Goal: Communication & Community: Answer question/provide support

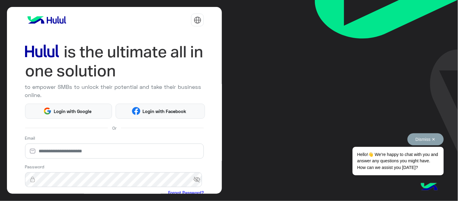
click at [433, 137] on button "Dismiss ✕" at bounding box center [426, 139] width 36 height 12
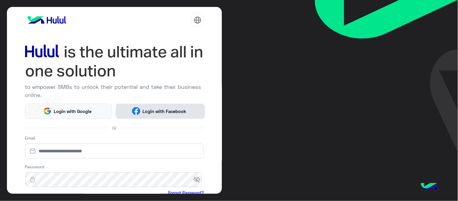
click at [151, 109] on span "Login with Facebook" at bounding box center [164, 111] width 48 height 7
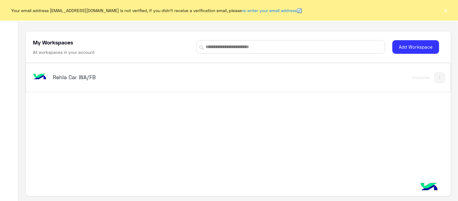
click at [79, 76] on h5 "Rehla Car WA/FB" at bounding box center [127, 76] width 149 height 7
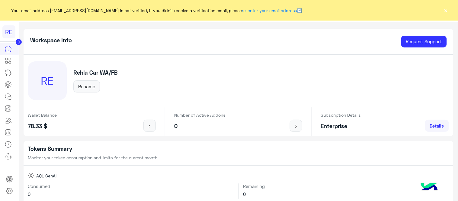
click at [447, 10] on button "×" at bounding box center [446, 10] width 6 height 6
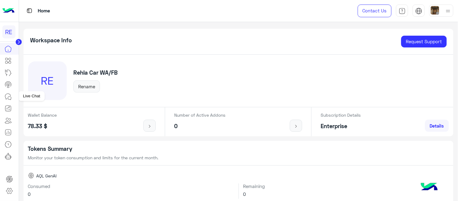
click at [5, 97] on icon at bounding box center [8, 96] width 7 height 7
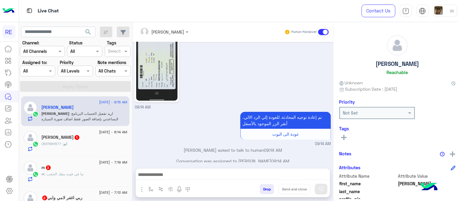
scroll to position [576, 0]
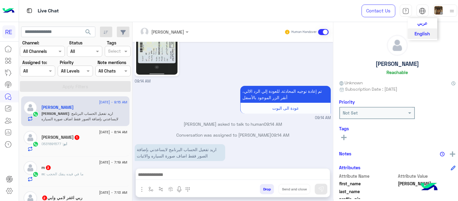
click at [418, 25] on span "عربي" at bounding box center [423, 22] width 10 height 5
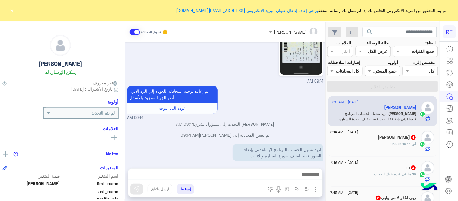
click at [11, 10] on button "×" at bounding box center [12, 10] width 6 height 6
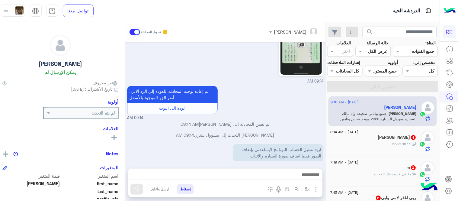
scroll to position [603, 0]
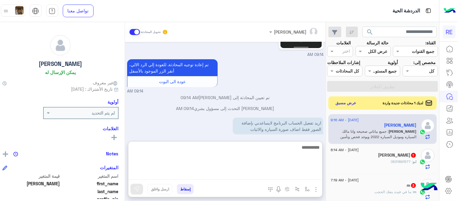
click at [295, 172] on textarea at bounding box center [225, 161] width 194 height 36
type textarea "*"
type textarea "**********"
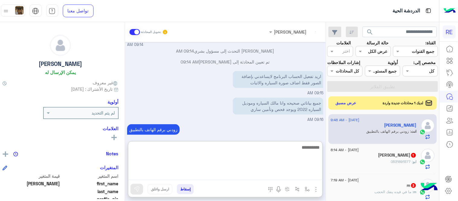
scroll to position [660, 0]
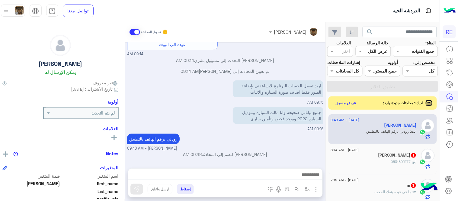
click at [289, 122] on div "Sep 17, 2025 يمكنك الاطلاع على شروط الانضمام لرحلة ك (كابتن ) الموجودة بالصورة …" at bounding box center [225, 102] width 201 height 120
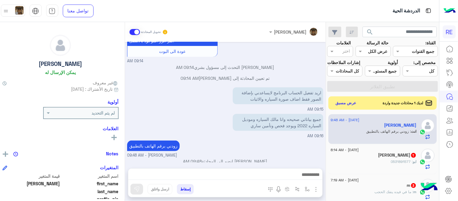
scroll to position [633, 0]
click at [376, 169] on div "ابو : 0531891577" at bounding box center [374, 164] width 86 height 11
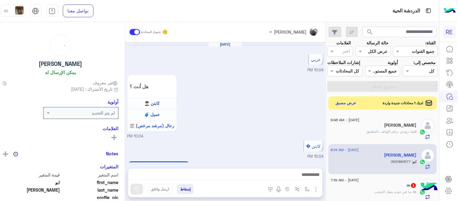
scroll to position [401, 0]
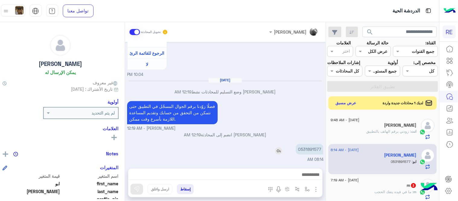
click at [318, 150] on p "0531891577" at bounding box center [309, 149] width 27 height 11
copy p "0531891577"
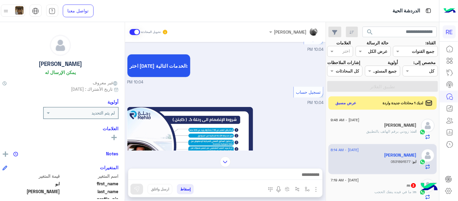
scroll to position [95, 0]
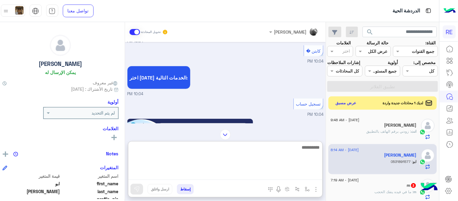
click at [253, 178] on textarea at bounding box center [225, 161] width 194 height 36
type textarea "*"
type textarea "**********"
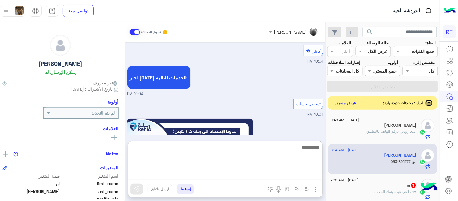
scroll to position [448, 0]
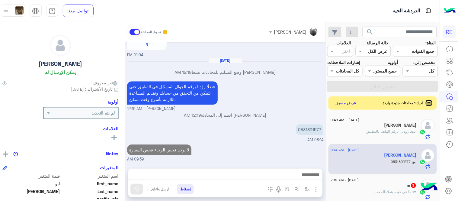
click at [300, 123] on div "Sep 16, 2025 عربي 10:04 PM هل أنت ؟ كابتن 👨🏻‍✈️ عميل 🧳 رحال (مرشد مرخص) 🏖️ 10:0…" at bounding box center [225, 102] width 201 height 120
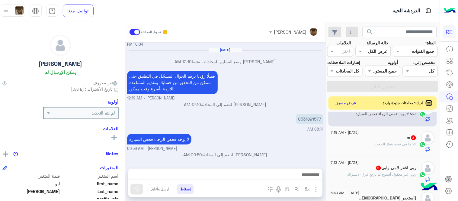
scroll to position [43, 0]
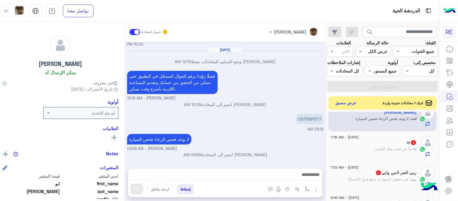
click at [365, 157] on div "m : ما في فيده ينفك الحجب" at bounding box center [374, 151] width 86 height 11
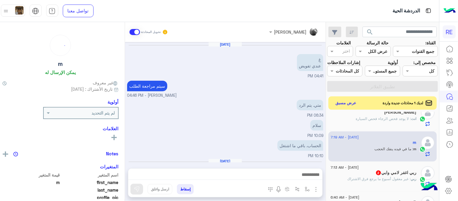
scroll to position [110, 0]
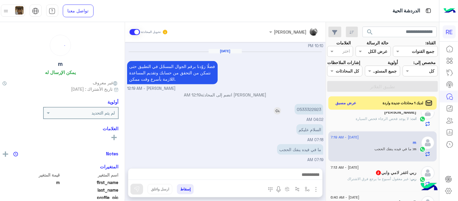
click at [314, 108] on p "0533322923" at bounding box center [309, 109] width 29 height 11
copy p "0533322923"
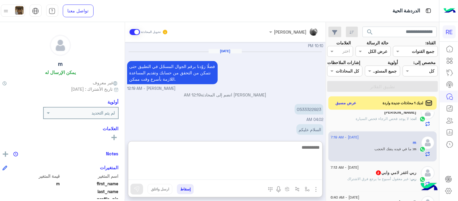
click at [230, 173] on textarea at bounding box center [225, 161] width 194 height 36
type textarea "**********"
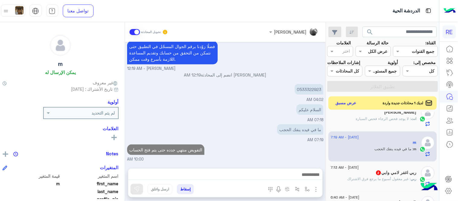
click at [270, 140] on div "مروه احمد تحويل المحادثة Sep 16, 2025 غ عندي تفويض 04:41 PM سيتم مراجعة الطلب T…" at bounding box center [225, 112] width 201 height 181
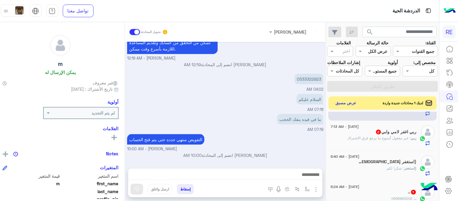
scroll to position [89, 0]
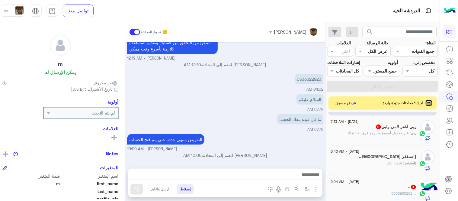
click at [356, 135] on span ": غير معقول أسبوع ما يرجع فرق الاشتراك" at bounding box center [379, 132] width 63 height 5
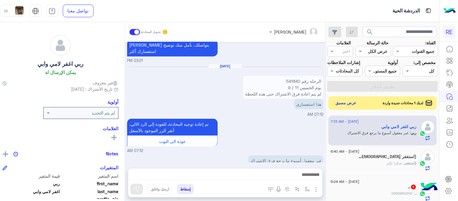
scroll to position [174, 0]
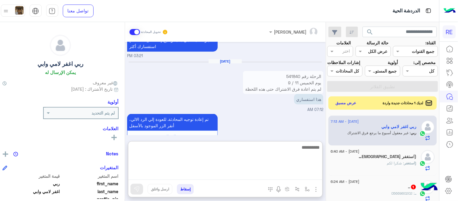
click at [291, 179] on textarea at bounding box center [225, 161] width 194 height 36
type textarea "**********"
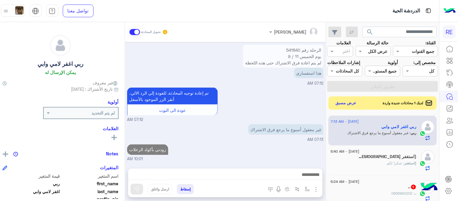
click at [381, 167] on div "(استغفر : شكرا لكم" at bounding box center [374, 165] width 86 height 11
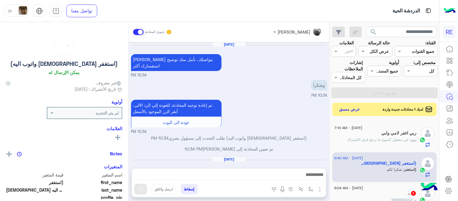
scroll to position [108, 0]
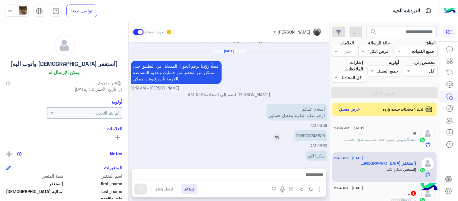
click at [313, 130] on p "966505743826" at bounding box center [310, 135] width 33 height 11
copy p "966505743826"
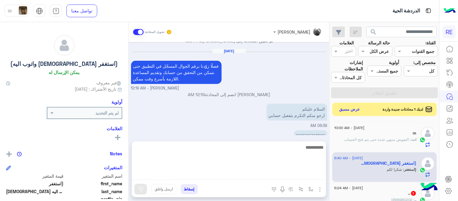
click at [253, 174] on textarea at bounding box center [229, 161] width 194 height 36
type textarea "**********"
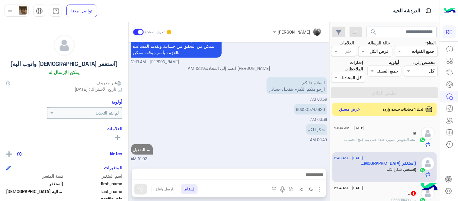
click at [249, 123] on div "Sep 16, 2025 سعدنا بتواصلك، نأمل منك توضيح استفسارك أكثر 10:34 PM وشكرا 10:34 P…" at bounding box center [229, 102] width 201 height 120
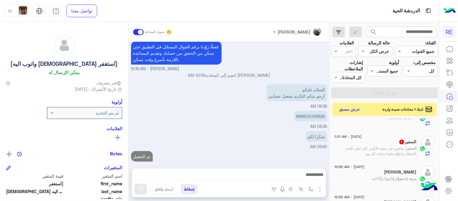
scroll to position [367, 0]
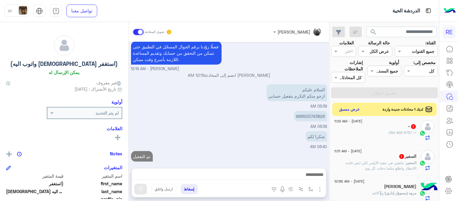
click at [384, 159] on div "السفير 1" at bounding box center [376, 157] width 82 height 6
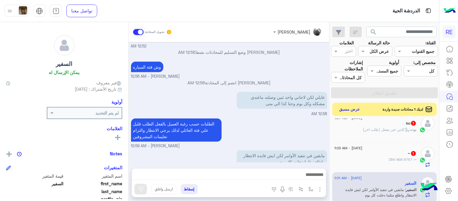
scroll to position [330, 0]
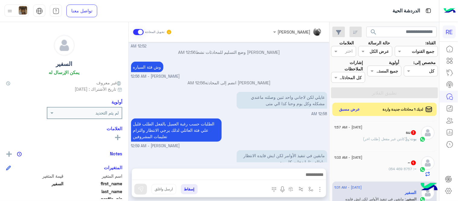
click at [362, 162] on div "~ 1" at bounding box center [376, 163] width 82 height 6
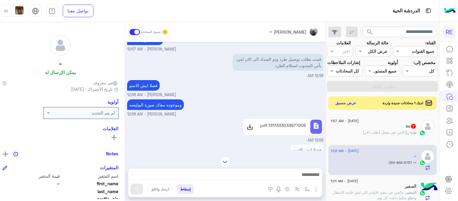
scroll to position [13, 0]
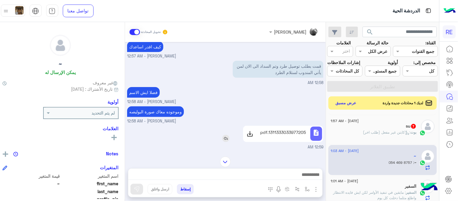
click at [284, 129] on p "1311333033977205.pdf" at bounding box center [283, 132] width 46 height 6
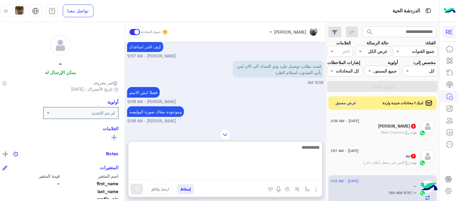
click at [243, 178] on textarea at bounding box center [225, 161] width 194 height 36
type textarea "**********"
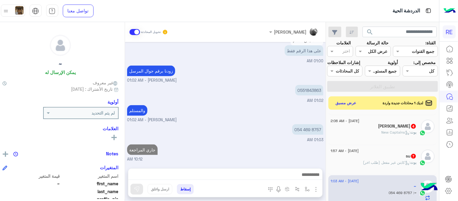
click at [246, 112] on div "Sep 17, 2025 كيف اقدر اساعدك مروه احمد - 12:57 AM قمت بطلب توصيل طرد وتم السداد…" at bounding box center [225, 102] width 201 height 120
click at [390, 175] on div "17 September - 1:57 AM su 7 بوت : كابتن غير مفعل (طلب اخر)" at bounding box center [383, 160] width 108 height 30
click at [362, 168] on div "بوت : كابتن غير مفعل (طلب اخر)" at bounding box center [374, 165] width 86 height 11
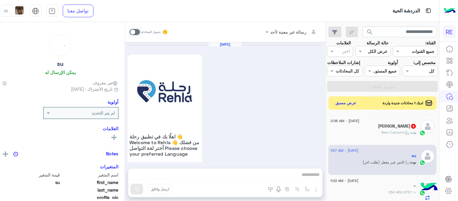
scroll to position [534, 0]
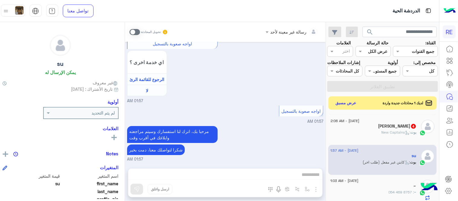
click at [138, 35] on div "تحويل المحادثة" at bounding box center [149, 32] width 39 height 11
click at [137, 33] on div "تحويل المحادثة" at bounding box center [149, 32] width 39 height 11
click at [137, 33] on span at bounding box center [135, 32] width 11 height 6
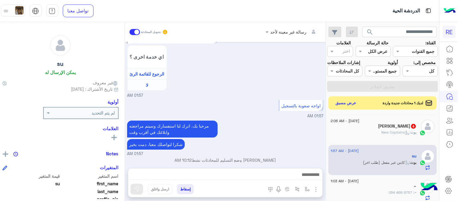
scroll to position [556, 0]
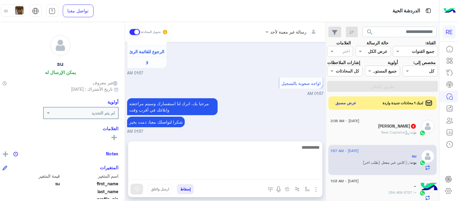
click at [215, 176] on textarea at bounding box center [225, 161] width 194 height 36
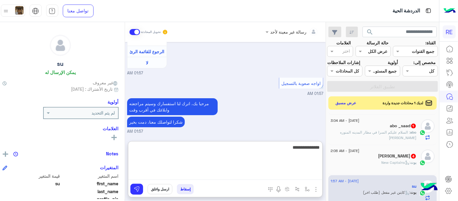
click at [300, 150] on textarea "**********" at bounding box center [225, 161] width 194 height 36
type textarea "**********"
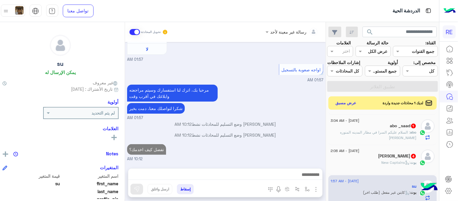
click at [360, 153] on span "17 September - 2:06 AM" at bounding box center [345, 150] width 29 height 5
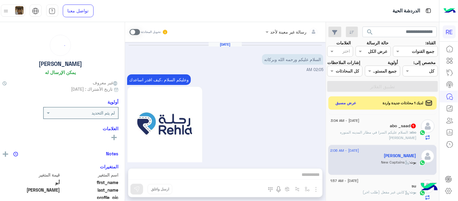
scroll to position [497, 0]
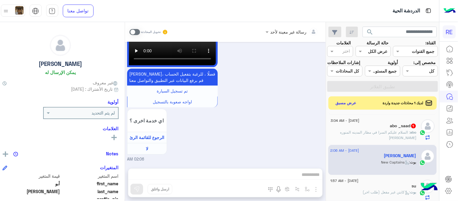
click at [138, 32] on span at bounding box center [135, 32] width 11 height 6
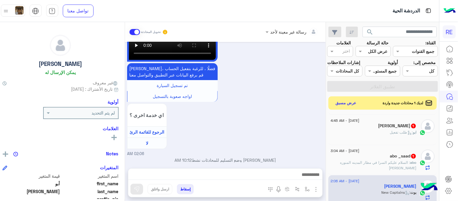
scroll to position [508, 0]
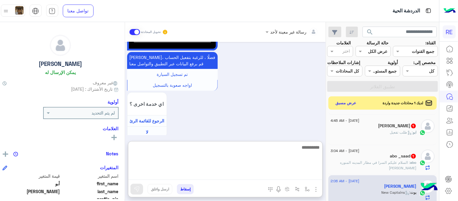
click at [213, 173] on textarea at bounding box center [225, 161] width 194 height 36
type textarea "**********"
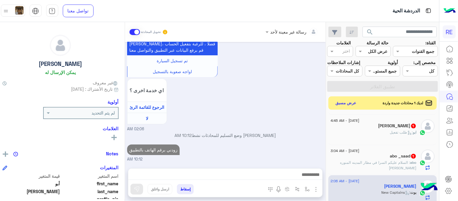
scroll to position [535, 0]
click at [361, 160] on div "abo _saad 1" at bounding box center [374, 156] width 86 height 6
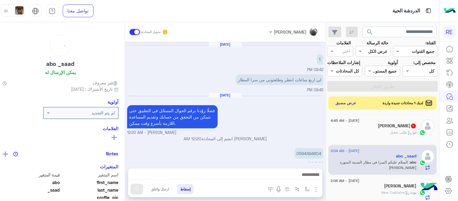
scroll to position [198, 0]
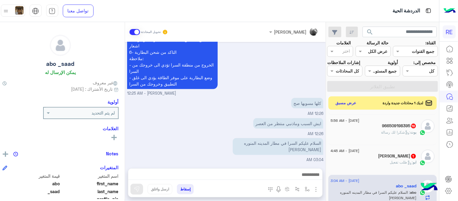
click at [265, 72] on div "نأمل منك اتباع التعليمات التالية بالنسبة للسرا : ١- التأكد من وضع التطبيق على م…" at bounding box center [225, 42] width 196 height 108
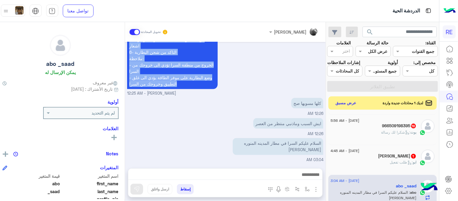
click at [265, 72] on div "نأمل منك اتباع التعليمات التالية بالنسبة للسرا : ١- التأكد من وضع التطبيق على م…" at bounding box center [225, 42] width 196 height 108
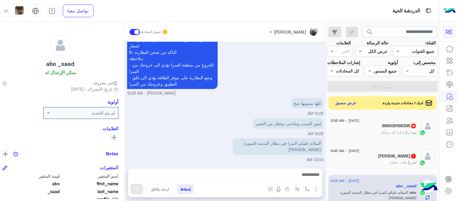
click at [364, 160] on div "ابو حمد 1" at bounding box center [374, 156] width 86 height 6
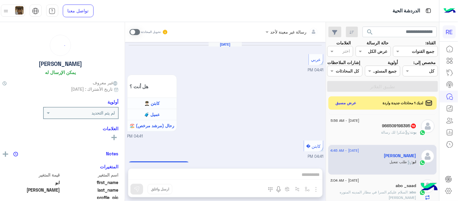
scroll to position [497, 0]
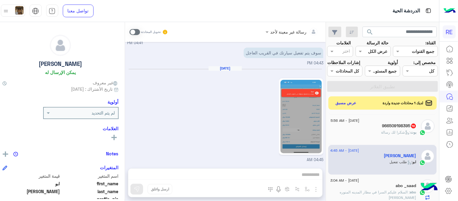
click at [239, 174] on div "رسالة غير معينة لأحد تحويل المحادثة Sep 15, 2025 عربي 04:41 PM هل أنت ؟ كابتن 👨…" at bounding box center [225, 112] width 201 height 181
click at [138, 29] on span at bounding box center [135, 32] width 11 height 6
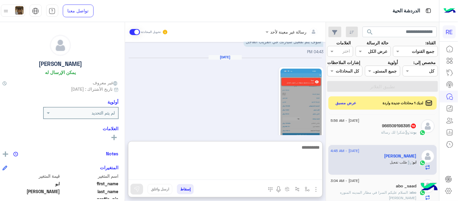
click at [237, 177] on textarea at bounding box center [225, 161] width 194 height 36
type textarea "**********"
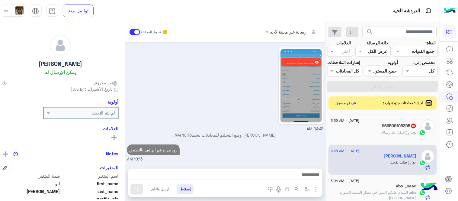
click at [300, 110] on div "Sep 15, 2025 عربي 04:41 PM هل أنت ؟ كابتن 👨🏻‍✈️ عميل 🧳 رحال (مرشد مرخص) 🏖️ 04:4…" at bounding box center [225, 102] width 201 height 120
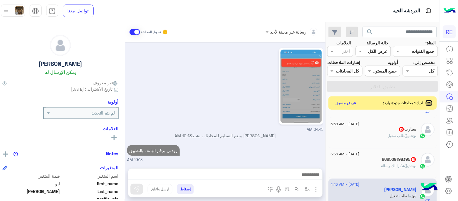
scroll to position [292, 0]
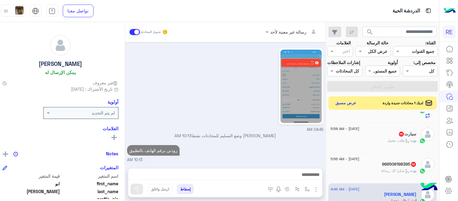
click at [364, 175] on div "بوت : شكرا لك رسالة" at bounding box center [374, 173] width 86 height 11
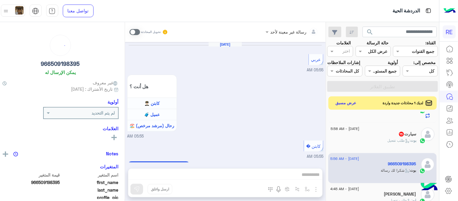
scroll to position [446, 0]
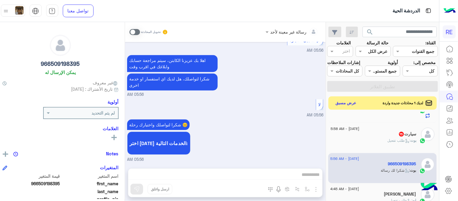
click at [138, 31] on span at bounding box center [135, 32] width 11 height 6
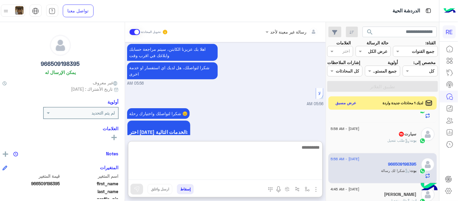
click at [218, 175] on textarea at bounding box center [225, 161] width 194 height 36
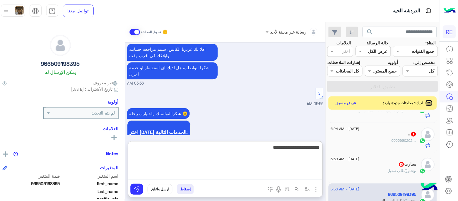
type textarea "**********"
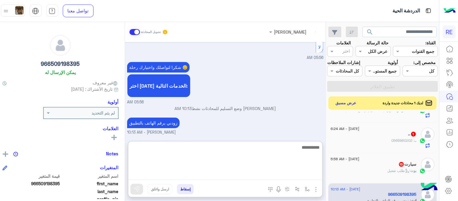
scroll to position [514, 0]
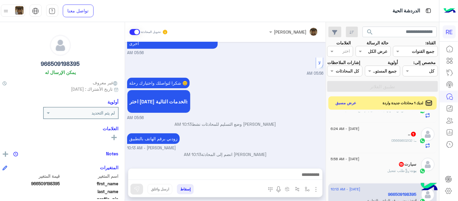
click at [283, 113] on div "Sep 17, 2025 عربي 05:55 AM هل أنت ؟ كابتن 👨🏻‍✈️ عميل 🧳 رحال (مرشد مرخص) 🏖️ 05:5…" at bounding box center [225, 102] width 201 height 120
click at [360, 162] on span "17 September - 5:58 AM" at bounding box center [345, 158] width 29 height 5
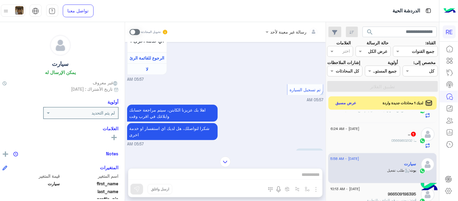
scroll to position [342, 0]
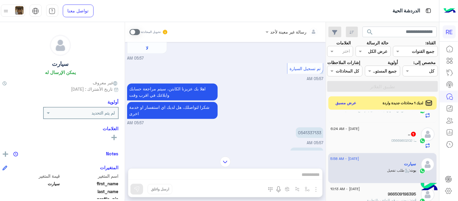
click at [320, 132] on p "0541337133" at bounding box center [309, 132] width 27 height 11
copy p "0541337133"
click at [140, 31] on span at bounding box center [135, 32] width 11 height 6
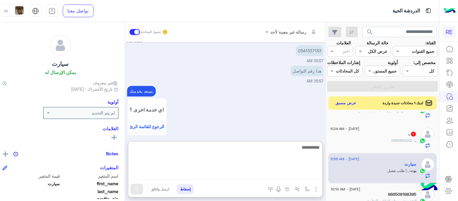
click at [240, 176] on textarea at bounding box center [225, 161] width 194 height 36
type textarea "**********"
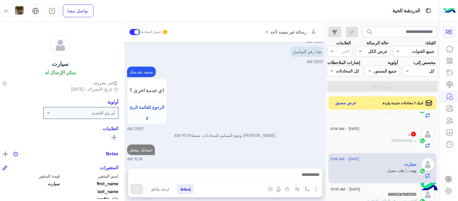
scroll to position [443, 0]
click at [320, 75] on div "نسعد بخدمتك. اي خدمة اخرى ؟ الرجوع للقائمة الرئ لا 05:57 AM" at bounding box center [225, 98] width 196 height 67
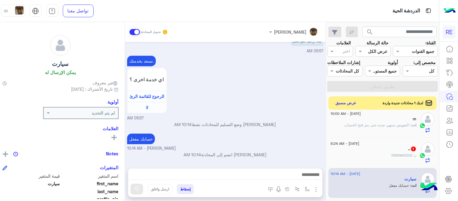
scroll to position [285, 0]
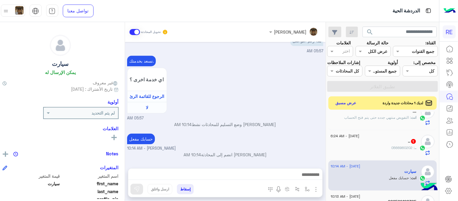
click at [379, 156] on div ".. : 0566960202" at bounding box center [374, 150] width 86 height 11
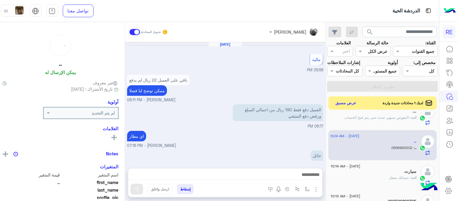
scroll to position [261, 0]
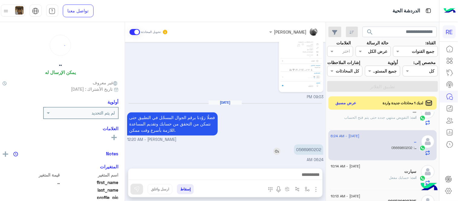
click at [310, 146] on p "0566960202" at bounding box center [308, 149] width 29 height 11
copy p "0566960202"
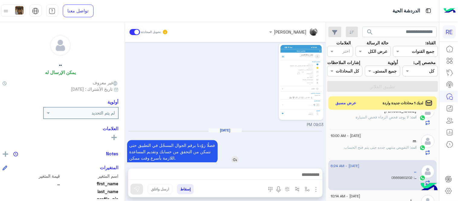
scroll to position [242, 0]
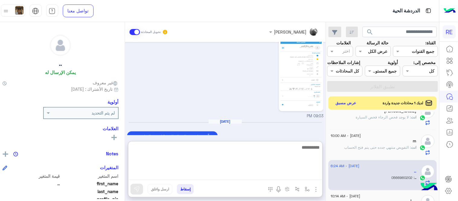
click at [256, 175] on textarea at bounding box center [225, 161] width 194 height 36
type textarea "**********"
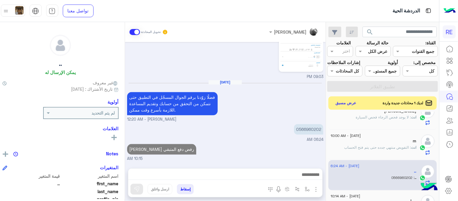
click at [294, 125] on div "Sep 16, 2025 ماليه 05:56 PM باقي على العميل 22 ريال لم يدفع ممكن توضح لنا فضلا …" at bounding box center [225, 102] width 201 height 120
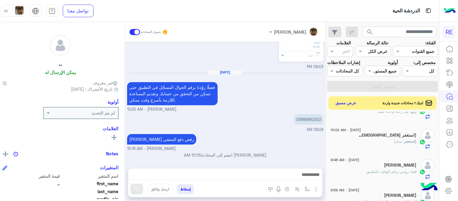
scroll to position [194, 0]
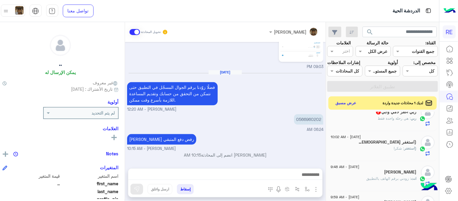
click at [370, 145] on h5 "(استغفر الله واتوب اليه) 1" at bounding box center [387, 142] width 60 height 5
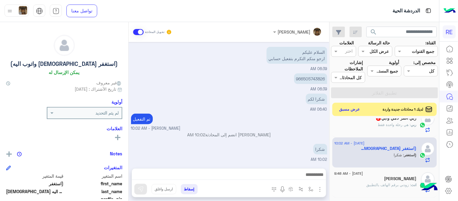
scroll to position [184, 0]
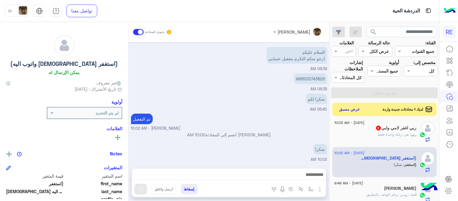
click at [356, 136] on div "ربي : هي رحلة واحدة فقط" at bounding box center [376, 137] width 82 height 11
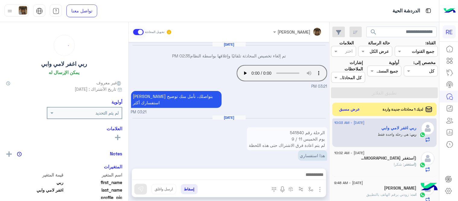
scroll to position [193, 0]
